Goal: Find specific page/section: Find specific page/section

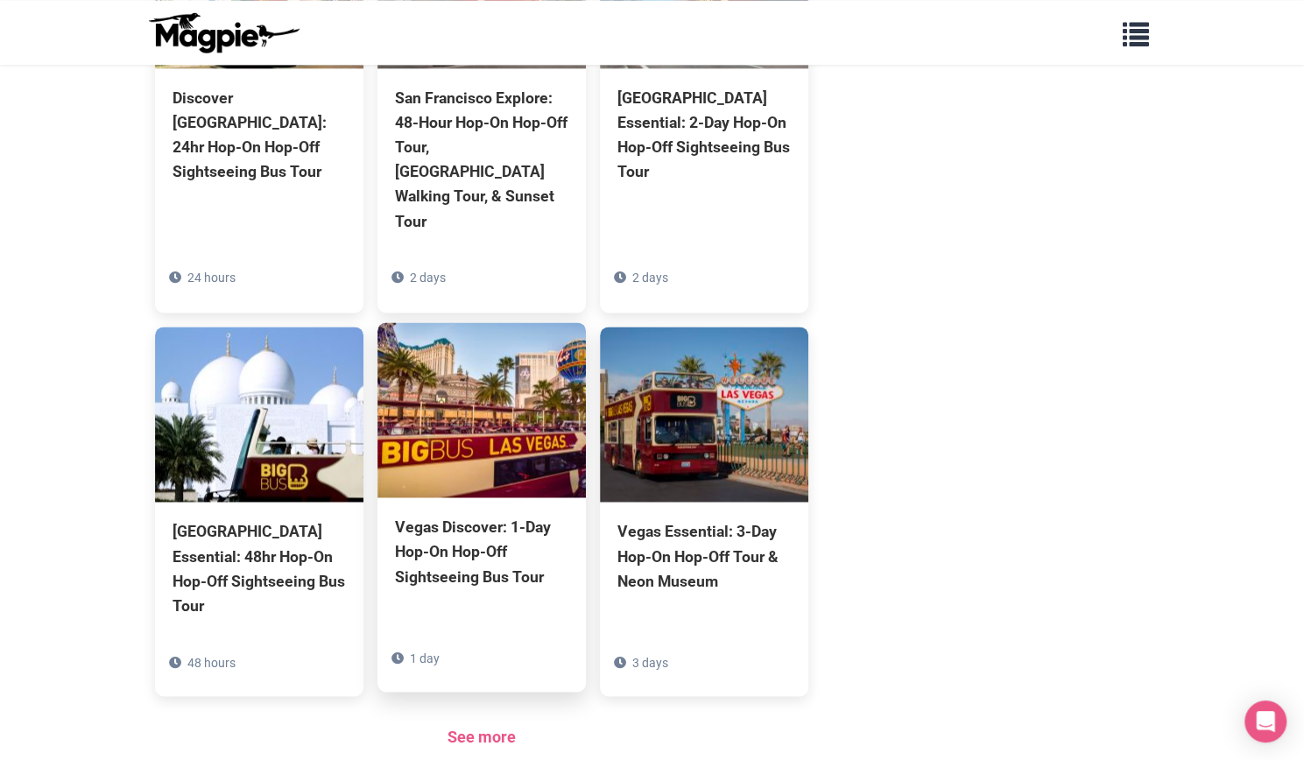
scroll to position [1433, 0]
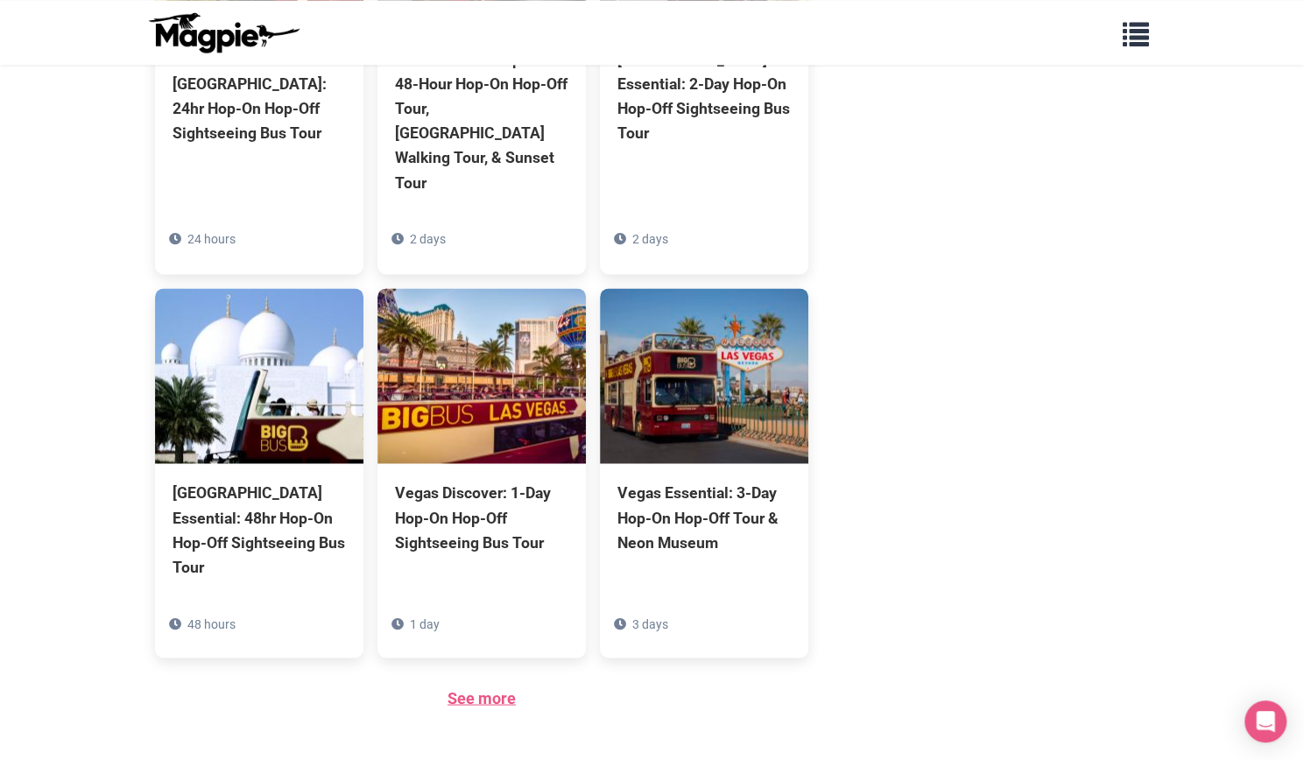
click at [488, 688] on link "See more" at bounding box center [481, 697] width 68 height 18
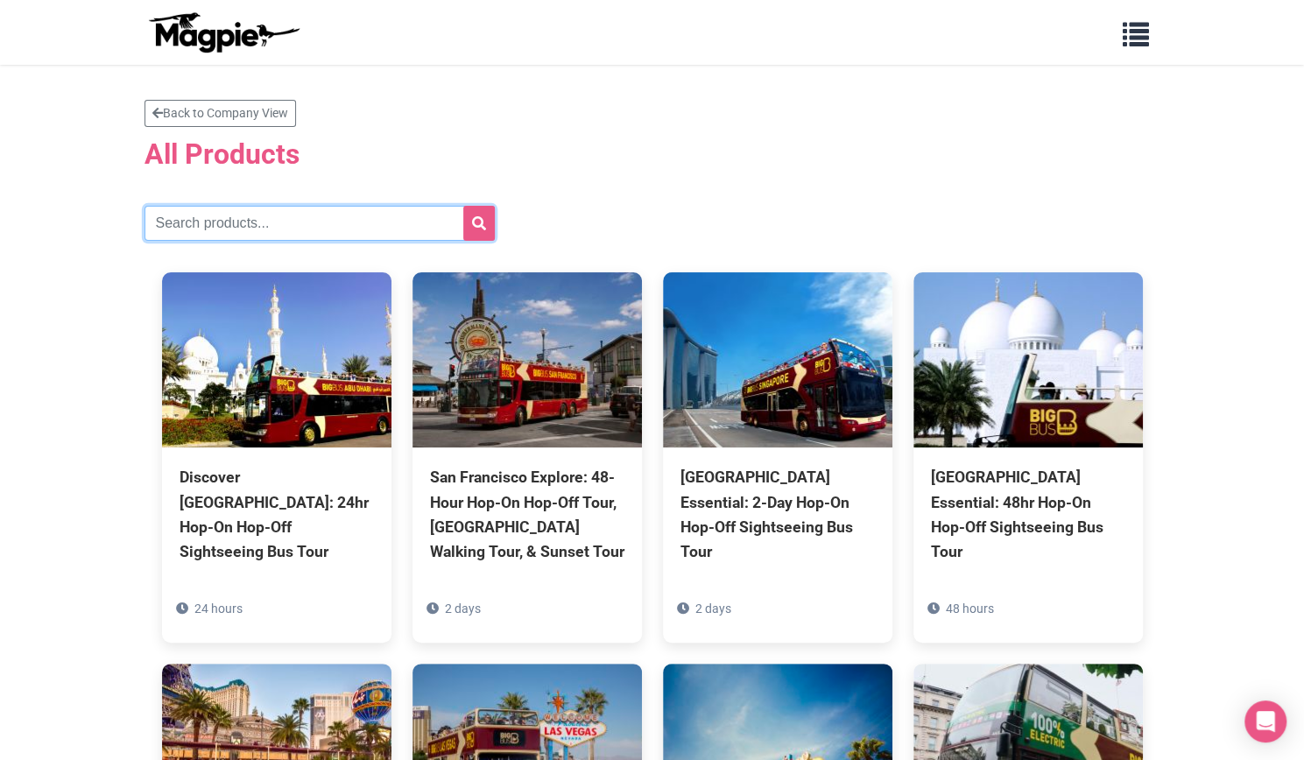
click at [211, 223] on input "text" at bounding box center [319, 223] width 350 height 35
type input "[GEOGRAPHIC_DATA]"
click at [473, 230] on button "submit" at bounding box center [479, 223] width 32 height 35
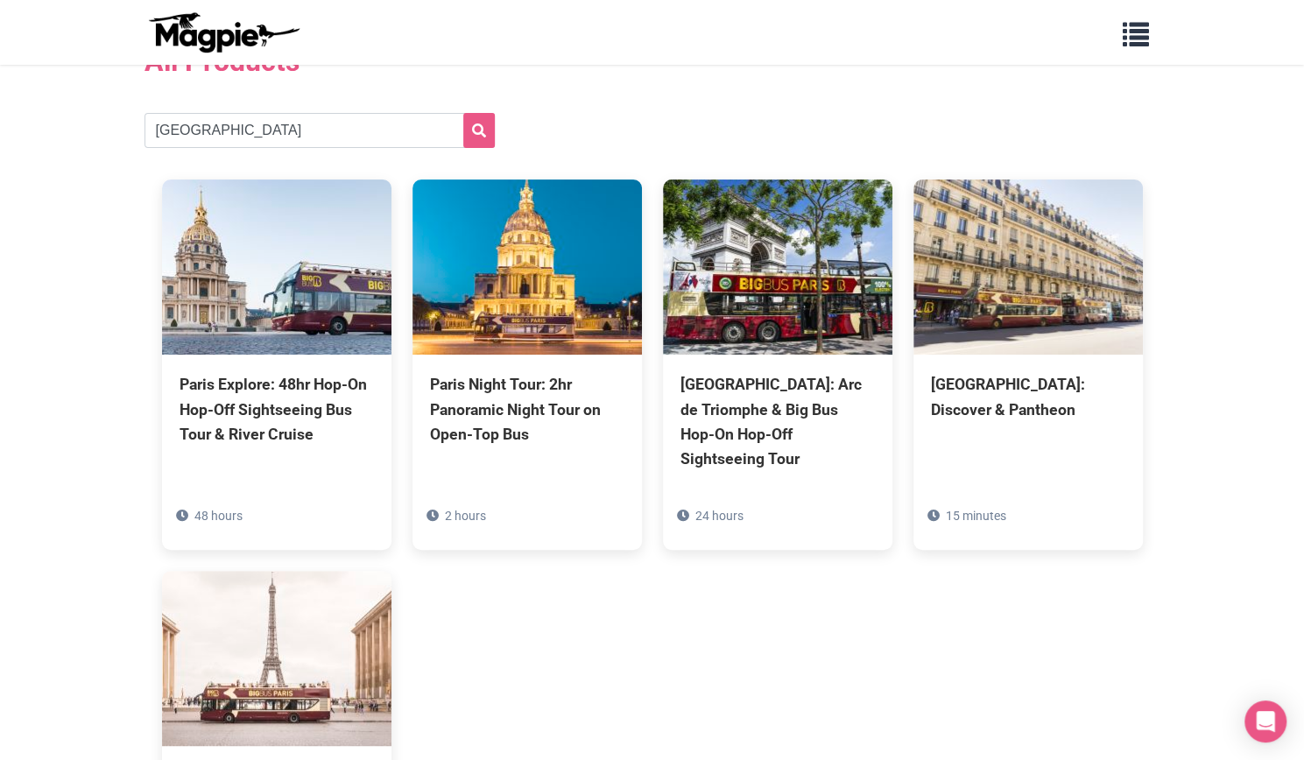
scroll to position [175, 0]
